Goal: Register for event/course

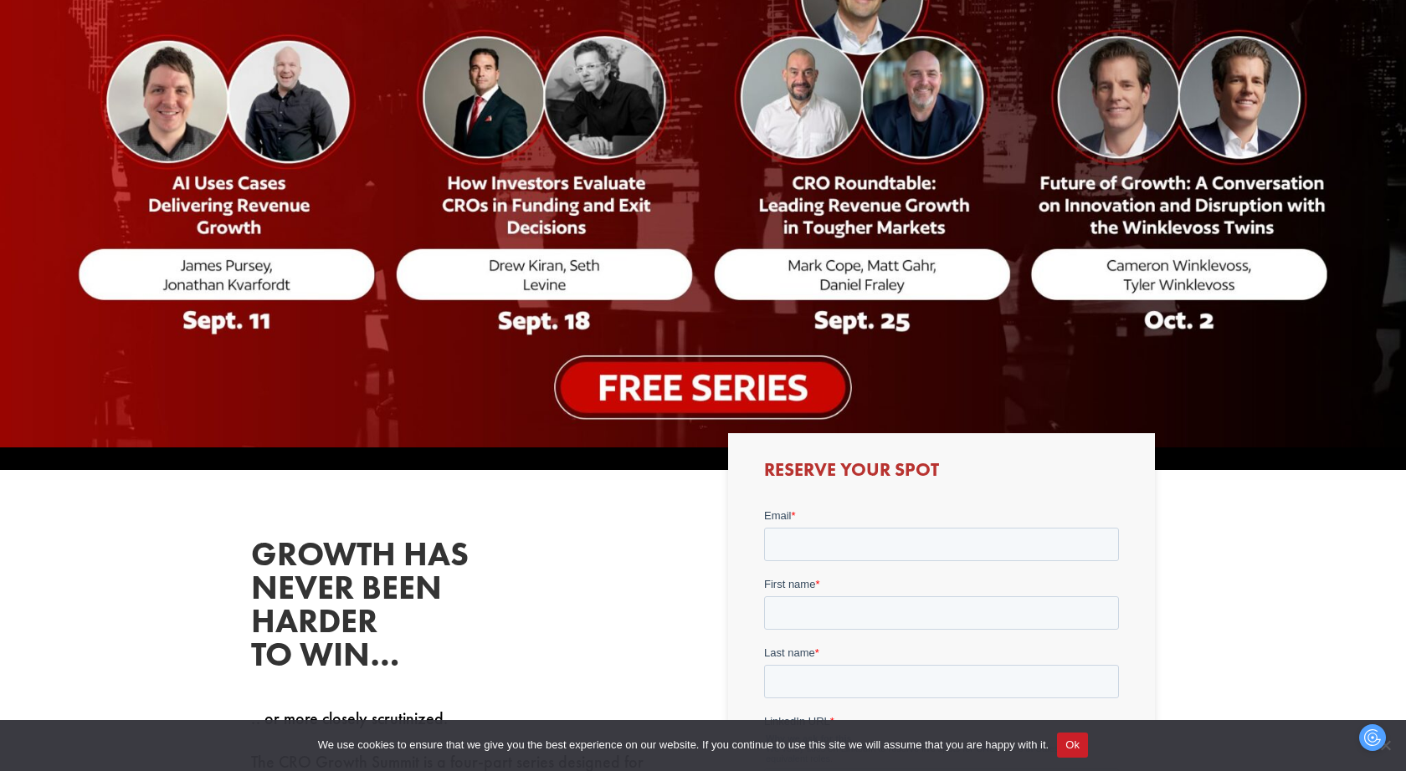
scroll to position [402, 0]
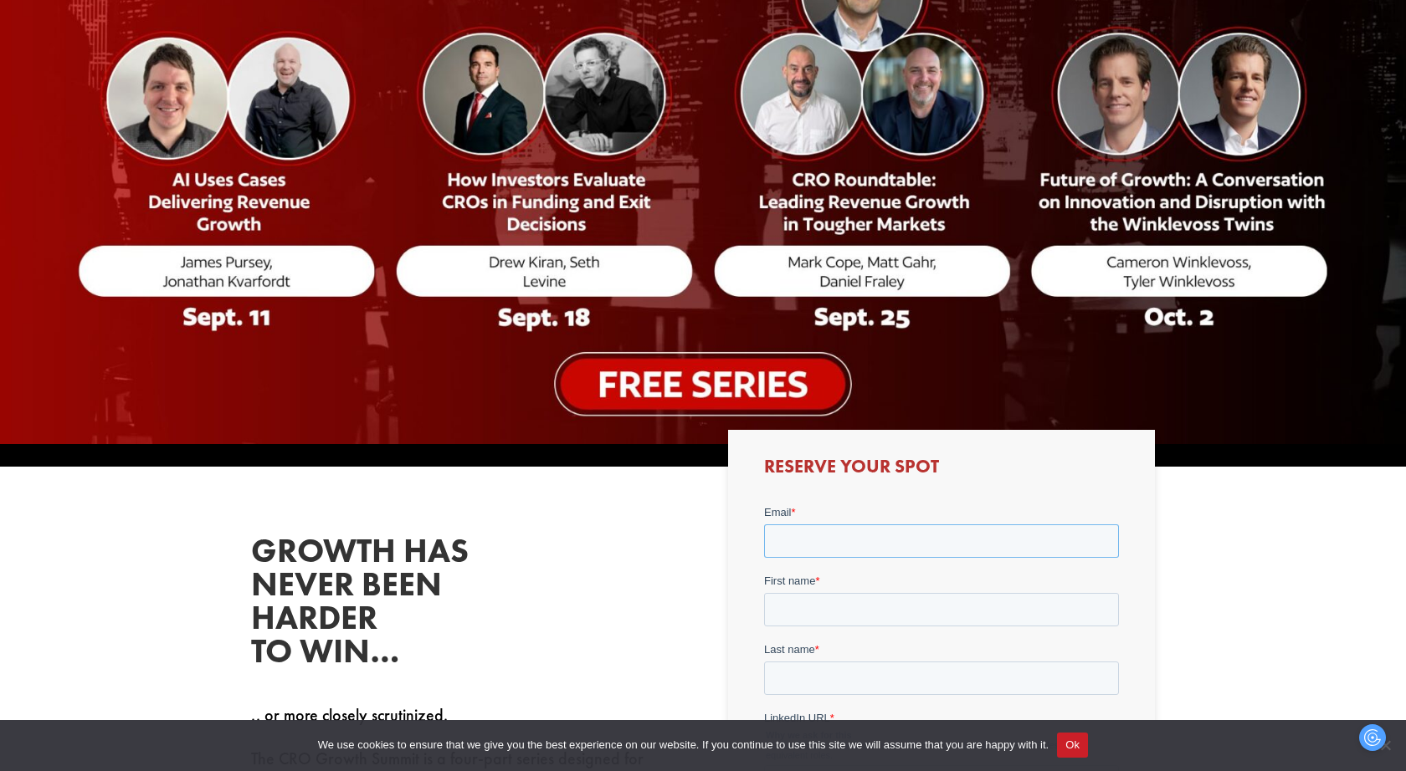
click at [794, 550] on input "Email *" at bounding box center [940, 541] width 355 height 33
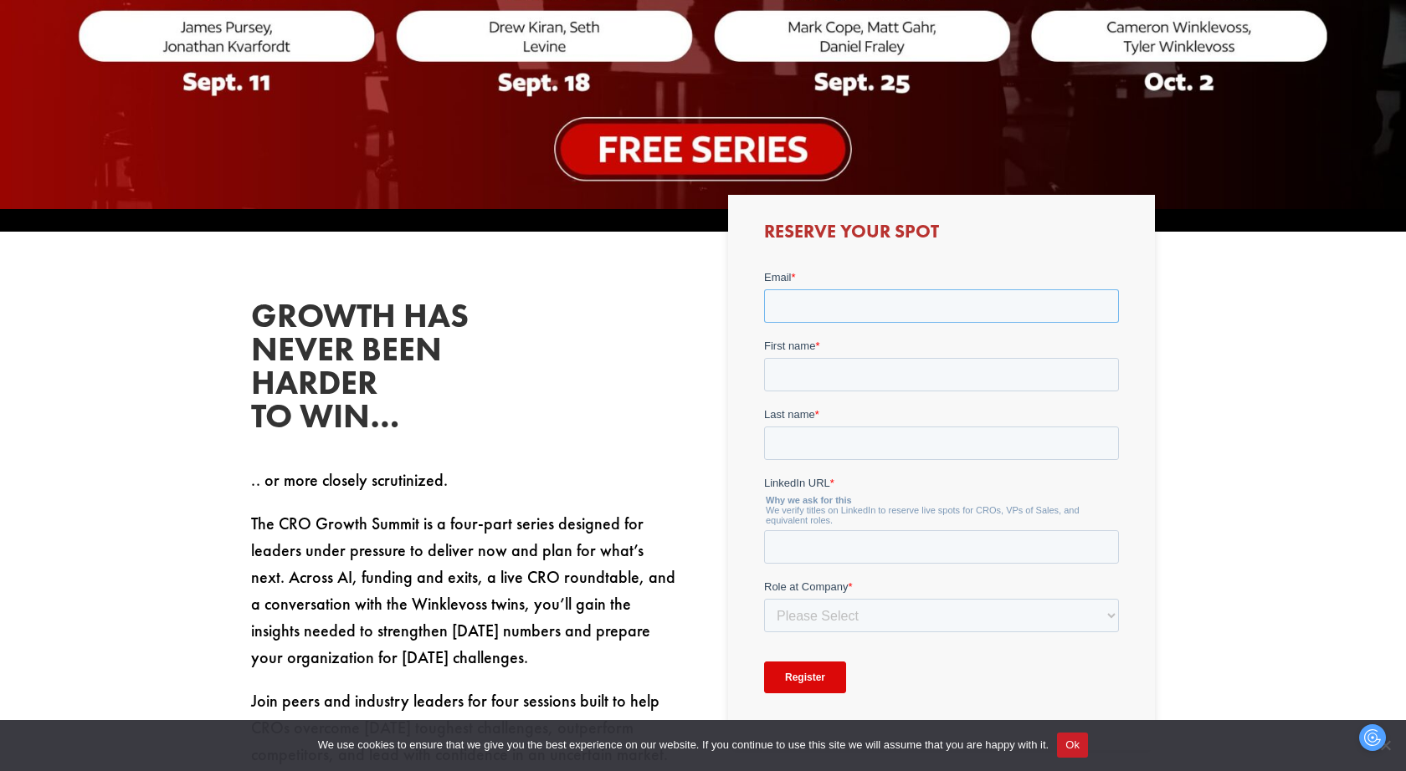
scroll to position [638, 0]
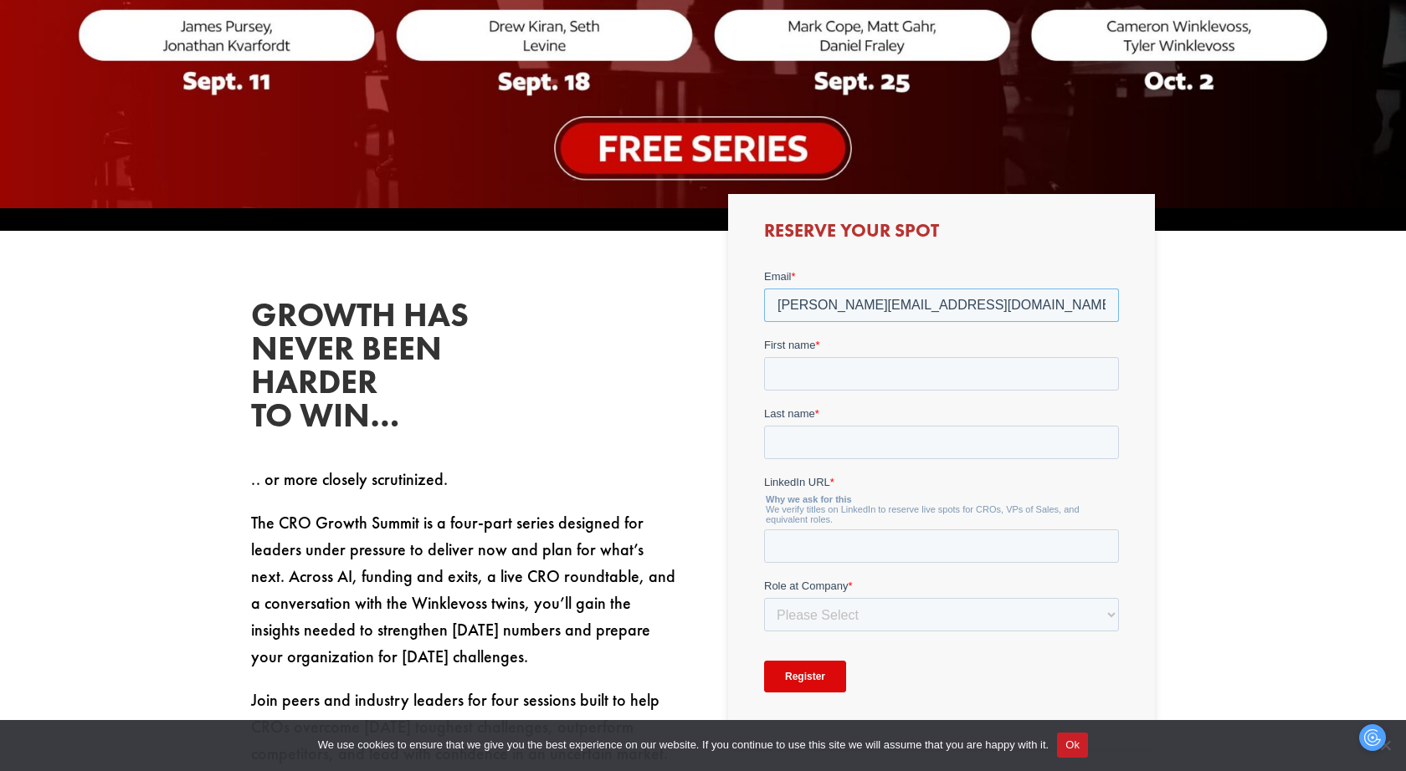
type input "[PERSON_NAME][EMAIL_ADDRESS][DOMAIN_NAME]"
type input "[PERSON_NAME]"
type input "Savaeg"
paste input "[URL][DOMAIN_NAME]"
type input "[URL][DOMAIN_NAME]"
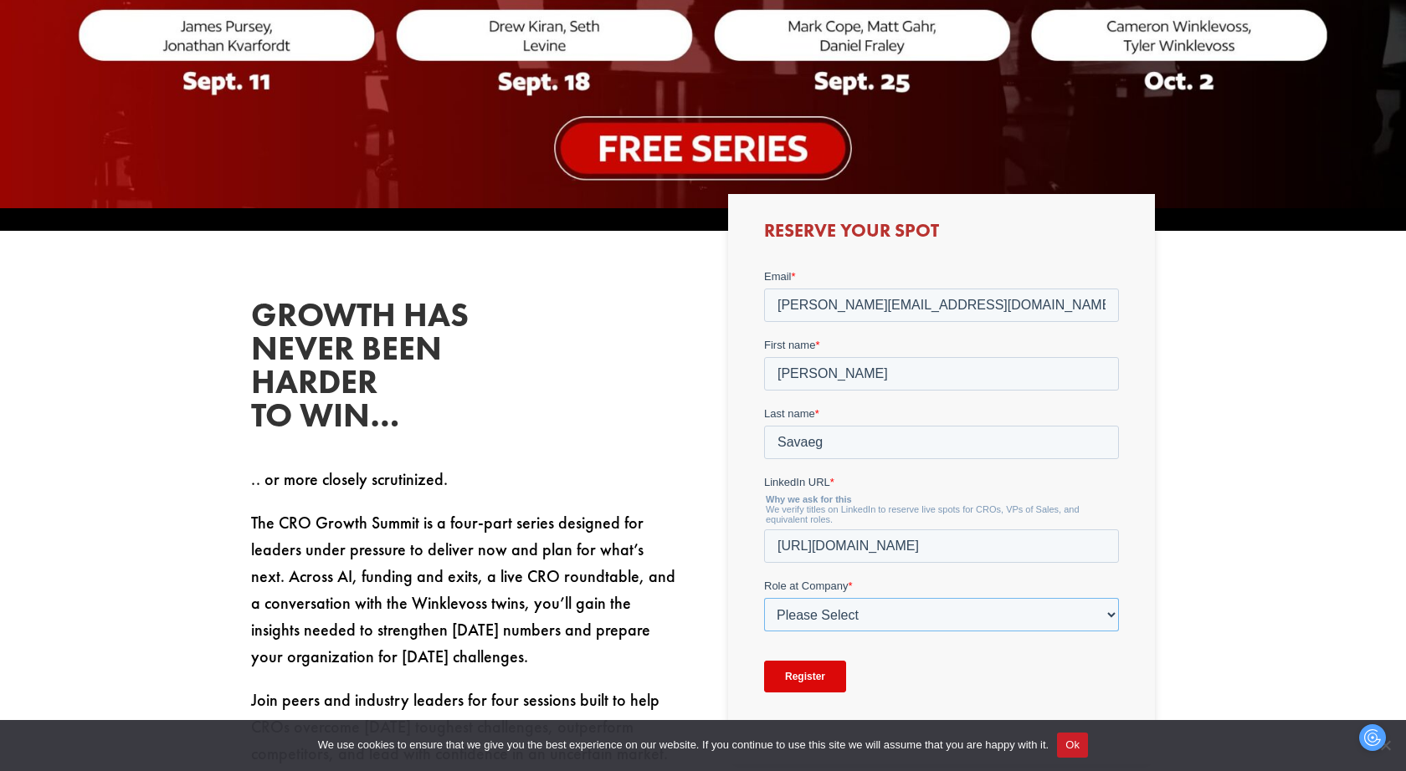
click at [861, 621] on select "Please Select C-Level (CRO, CSO, etc) Senior Leadership (VP of Sales, VP of Ena…" at bounding box center [940, 614] width 355 height 33
select select "C-Level (CRO, CSO, etc)"
click at [763, 598] on select "Please Select C-Level (CRO, CSO, etc) Senior Leadership (VP of Sales, VP of Ena…" at bounding box center [940, 614] width 355 height 33
click at [805, 677] on select "Please Select Just Me 1-9 [PHONE_NUMBER] [PHONE_NUMBER]+" at bounding box center [940, 683] width 355 height 33
select select "10-19"
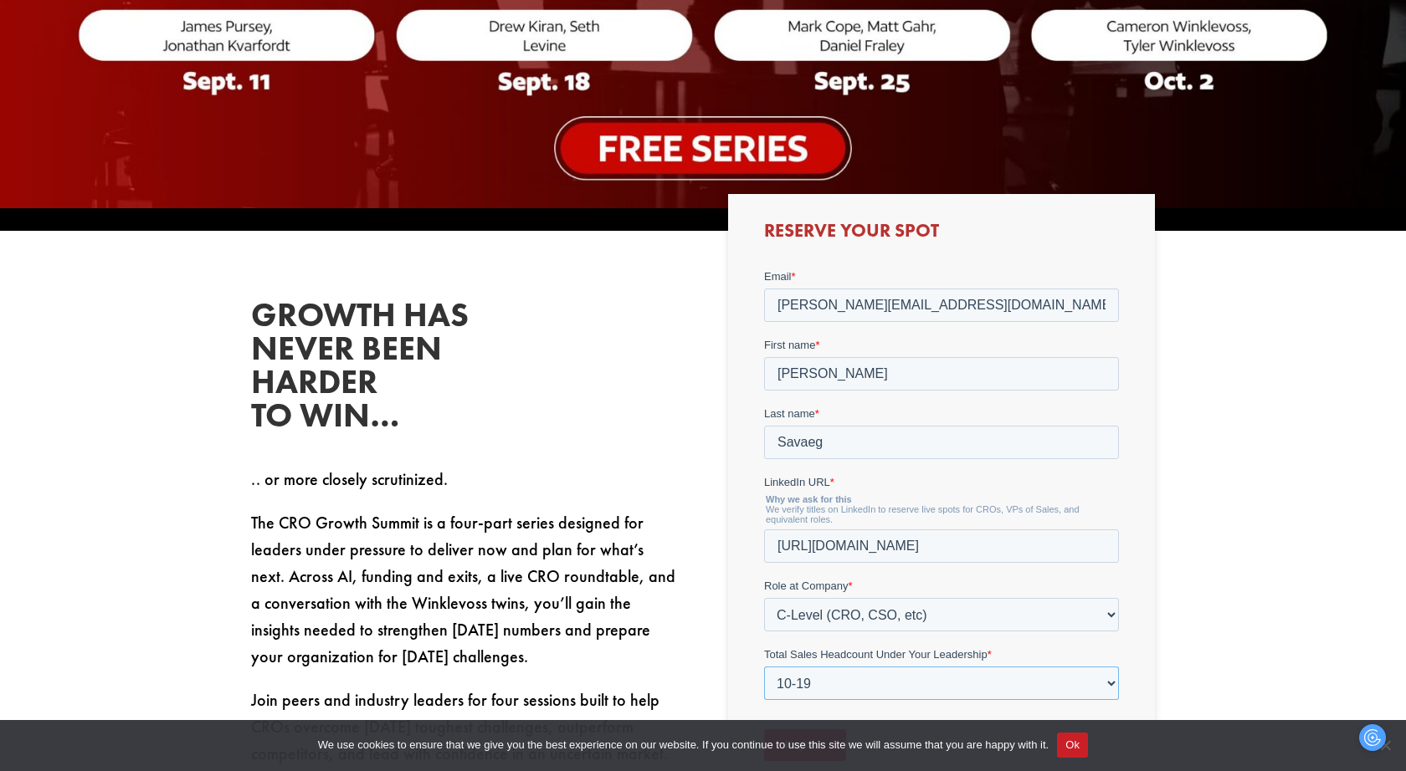
click at [763, 667] on select "Please Select Just Me 1-9 [PHONE_NUMBER] [PHONE_NUMBER]+" at bounding box center [940, 683] width 355 height 33
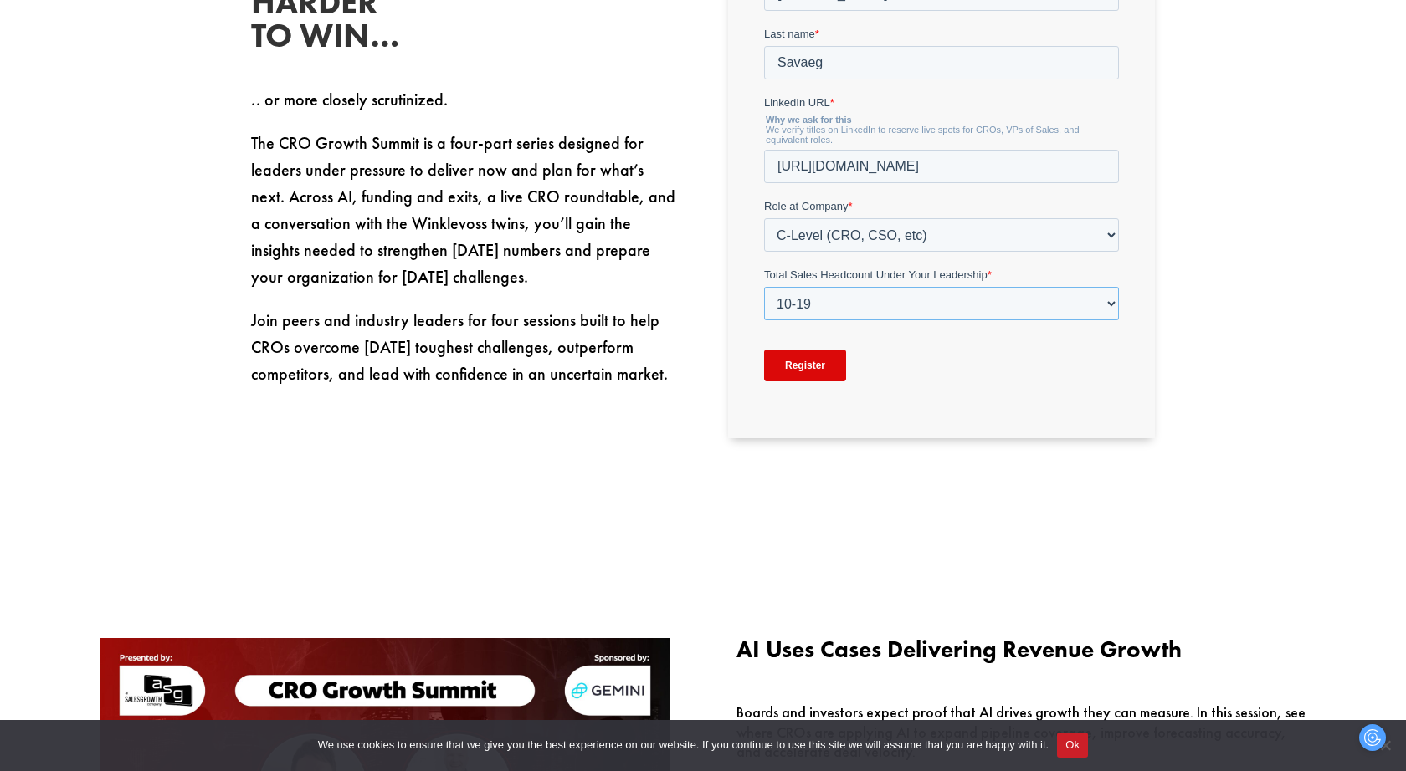
scroll to position [1027, 0]
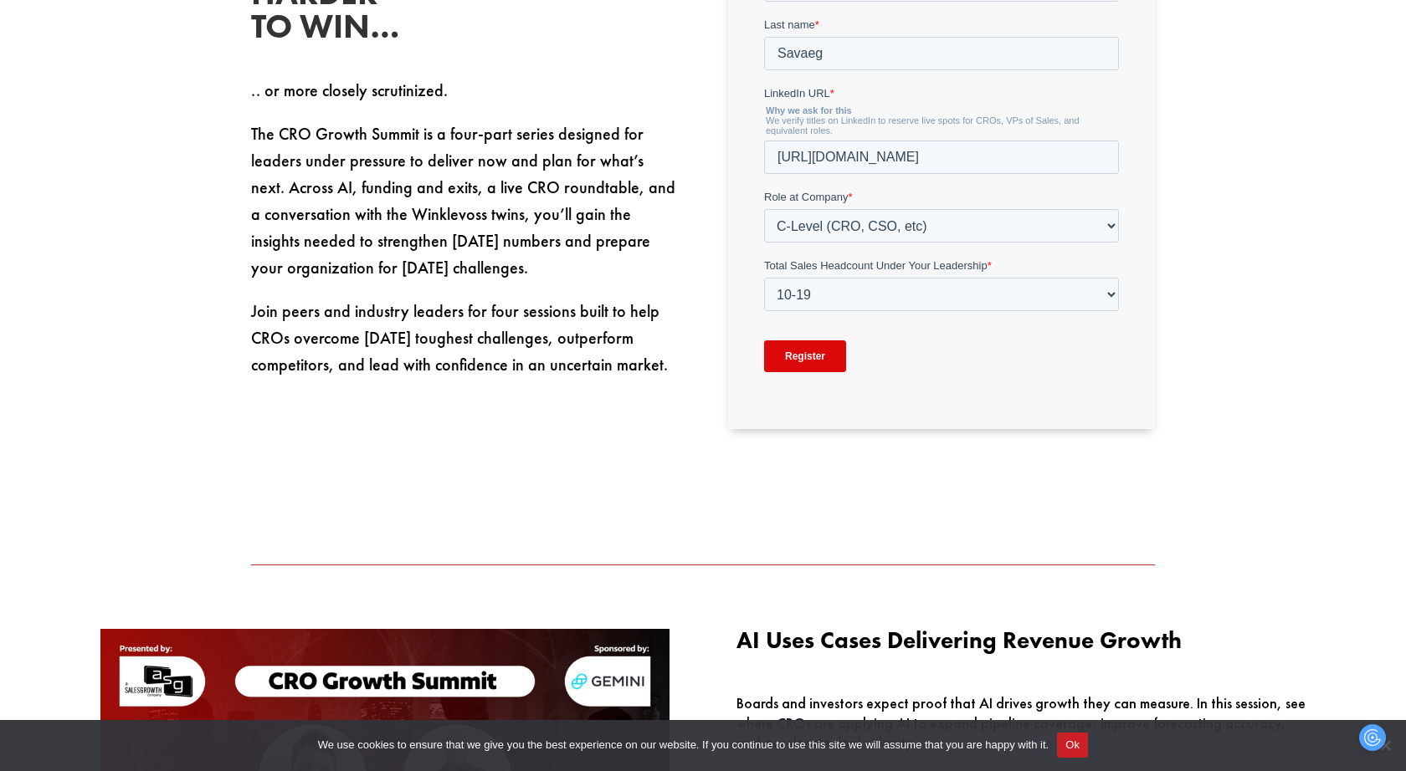
click at [815, 354] on input "Register" at bounding box center [804, 357] width 82 height 32
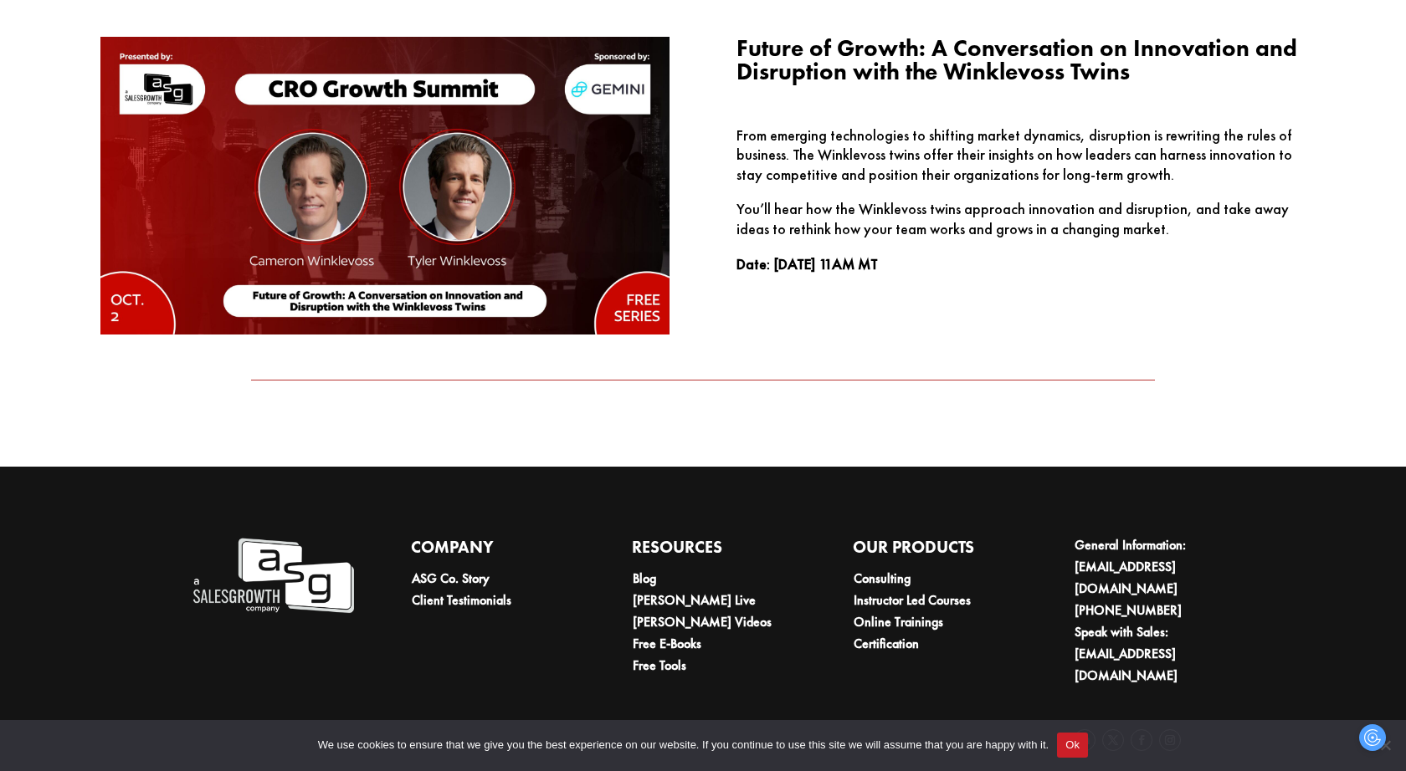
scroll to position [2852, 0]
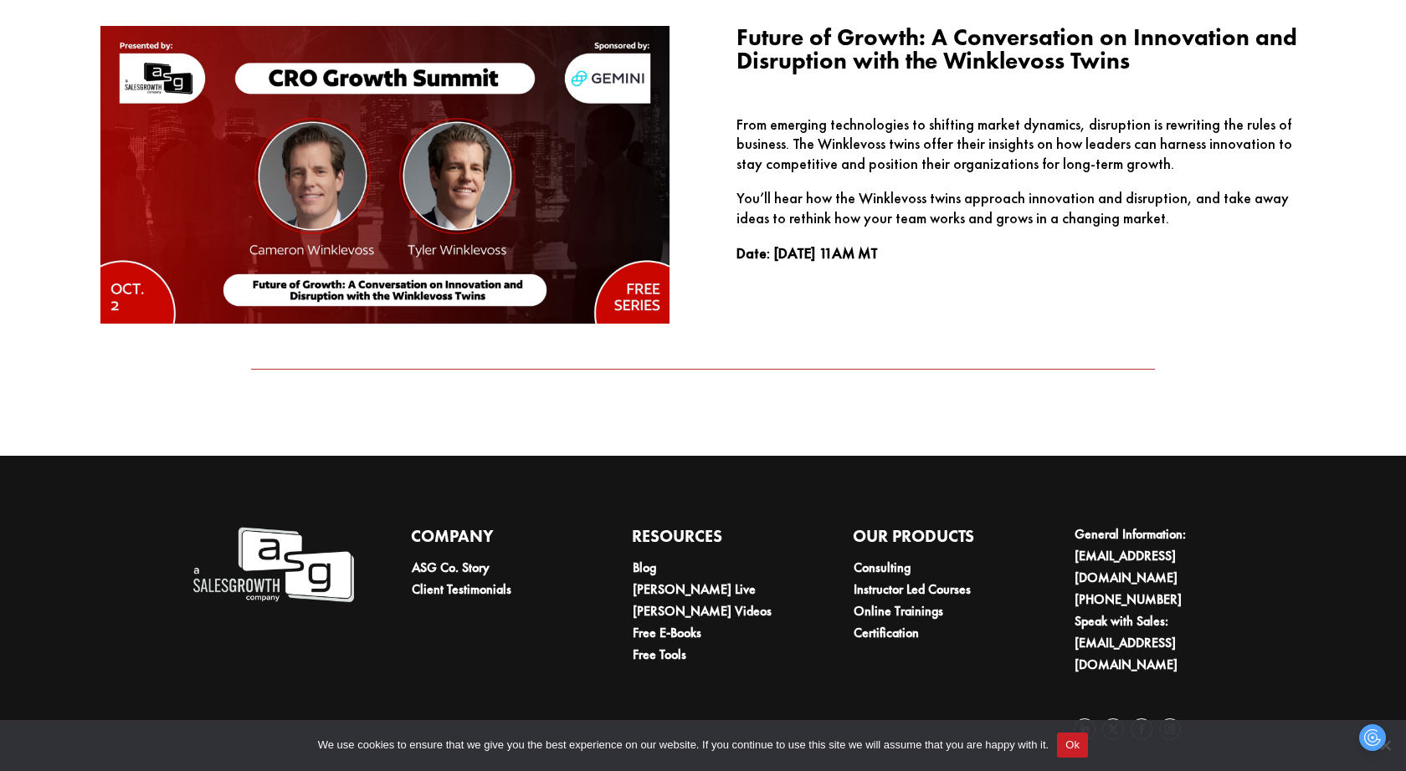
click at [1084, 745] on button "Ok" at bounding box center [1072, 745] width 31 height 25
